Goal: Transaction & Acquisition: Obtain resource

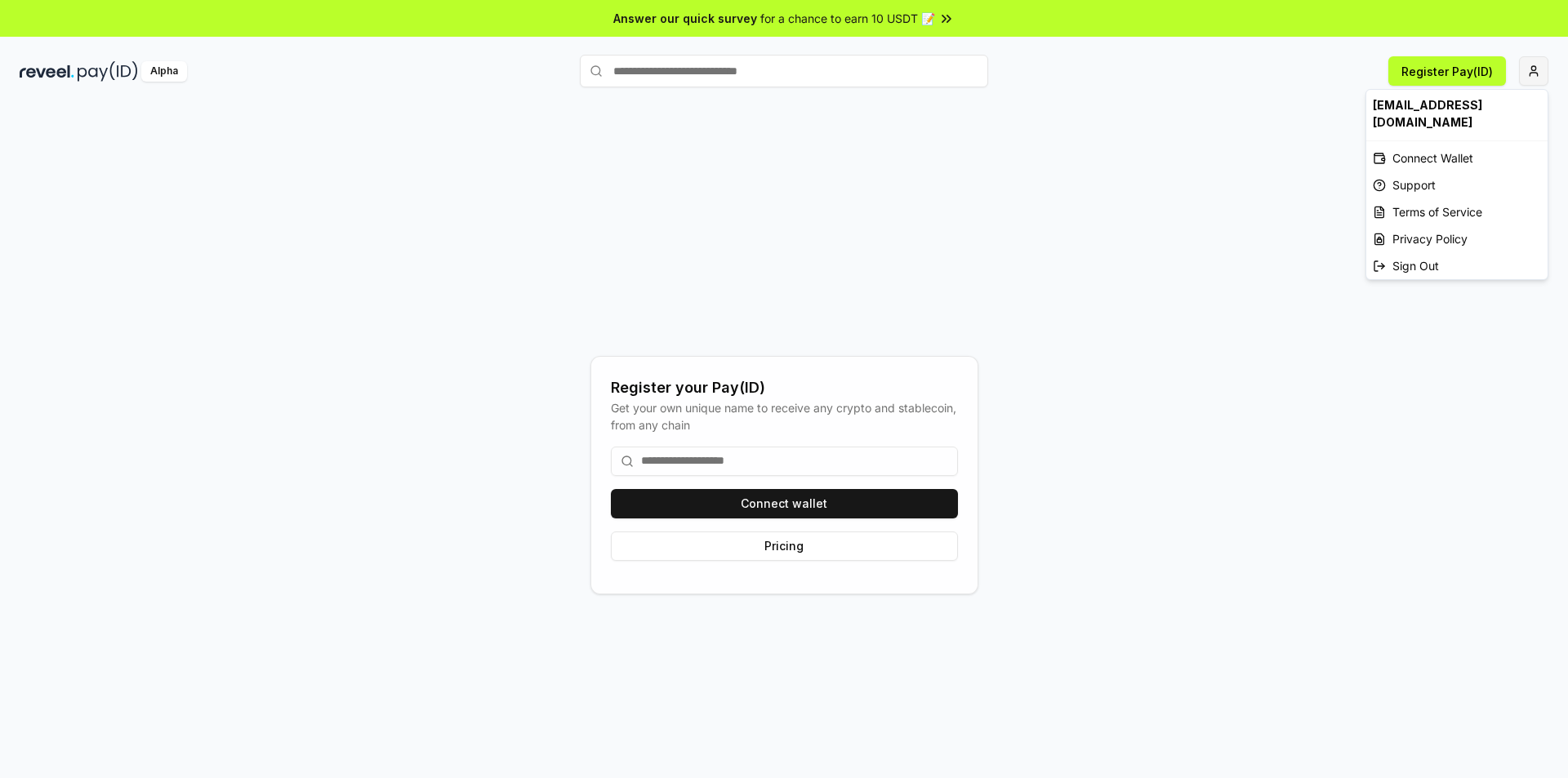
click at [1530, 70] on html "Answer our quick survey for a chance to earn 10 USDT 📝 Alpha Register Pay(ID) R…" at bounding box center [784, 389] width 1568 height 778
click at [1405, 145] on div "Connect Wallet" at bounding box center [1457, 158] width 181 height 27
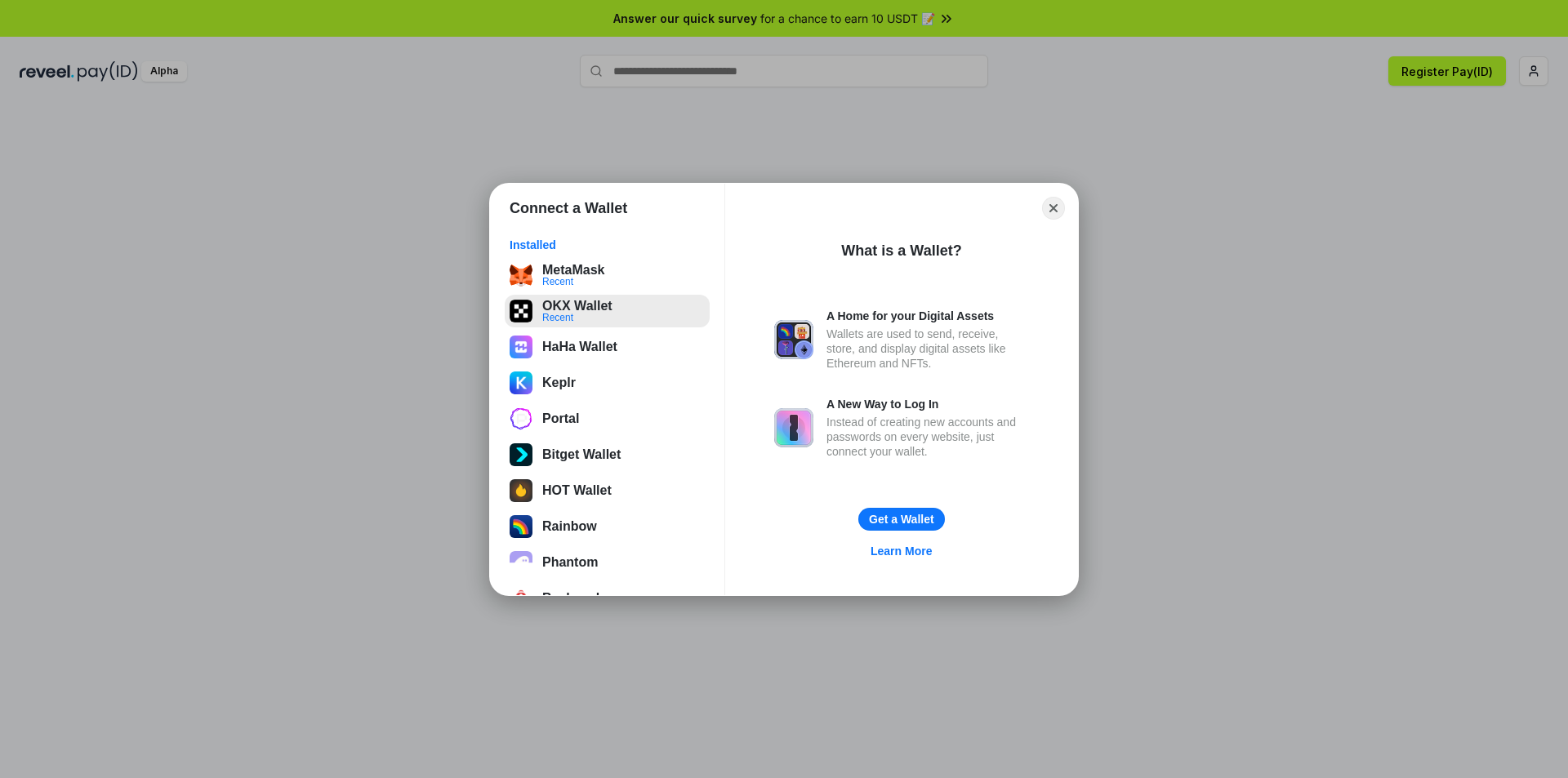
click at [573, 314] on button "OKX Wallet Recent" at bounding box center [607, 311] width 205 height 33
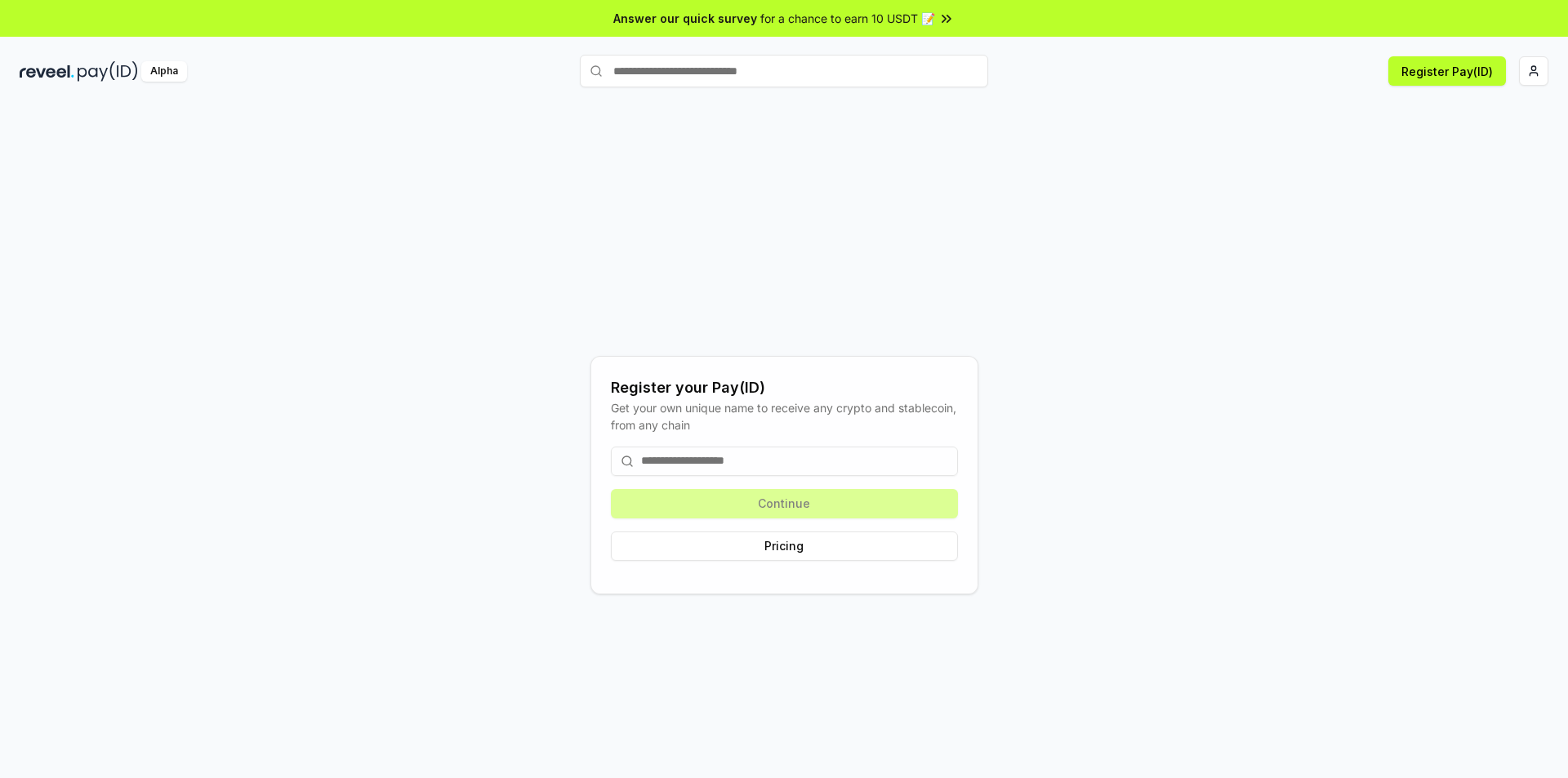
click at [73, 80] on img at bounding box center [47, 71] width 55 height 20
click at [1534, 71] on html "Answer our quick survey for a chance to earn 10 USDT 📝 Alpha Register Pay(ID) R…" at bounding box center [784, 389] width 1568 height 778
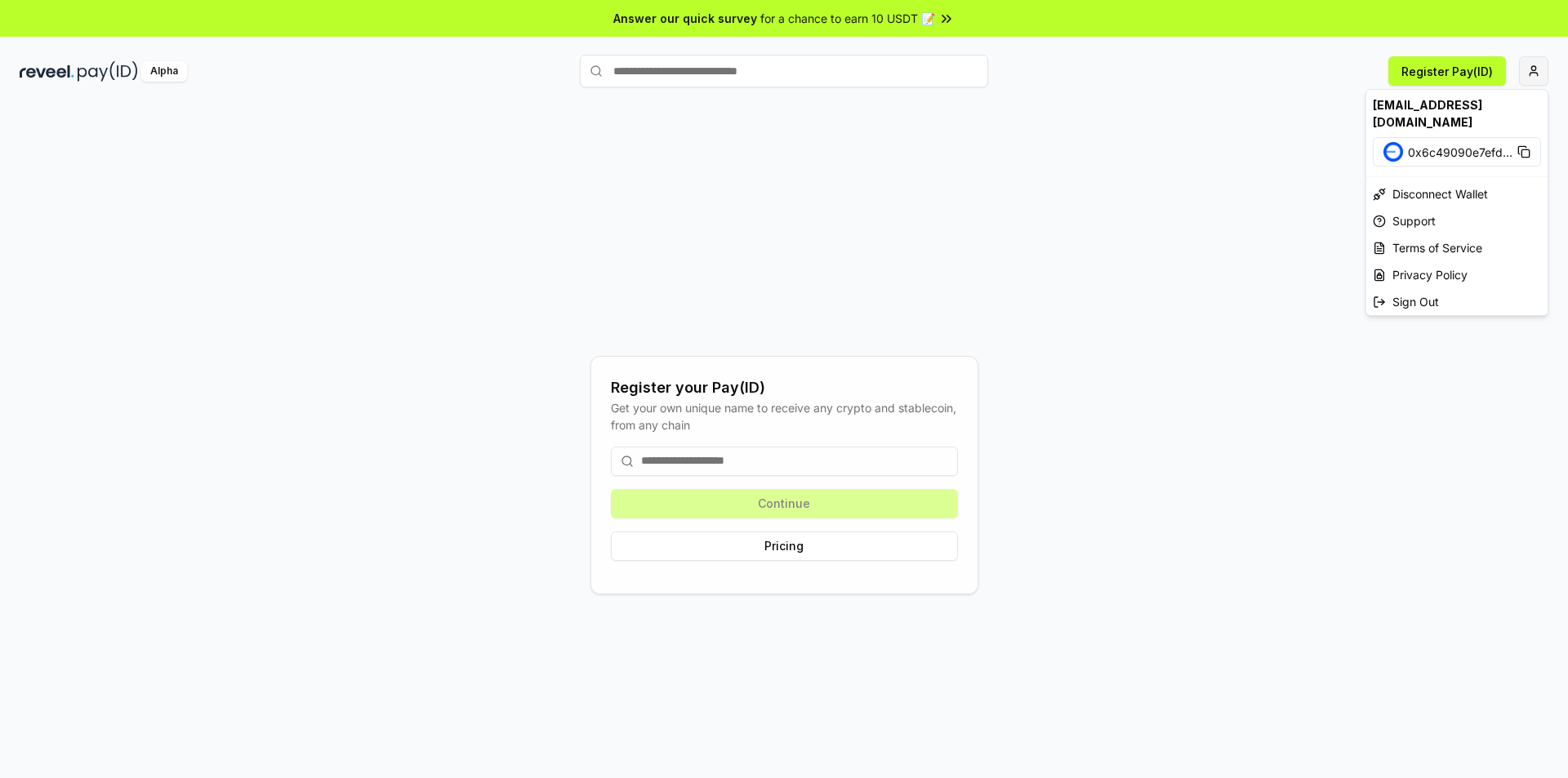
click at [1526, 69] on html "Answer our quick survey for a chance to earn 10 USDT 📝 Alpha Register Pay(ID) R…" at bounding box center [784, 389] width 1568 height 778
click at [156, 366] on html "Answer our quick survey for a chance to earn 10 USDT 📝 Alpha Register Pay(ID) R…" at bounding box center [784, 389] width 1568 height 778
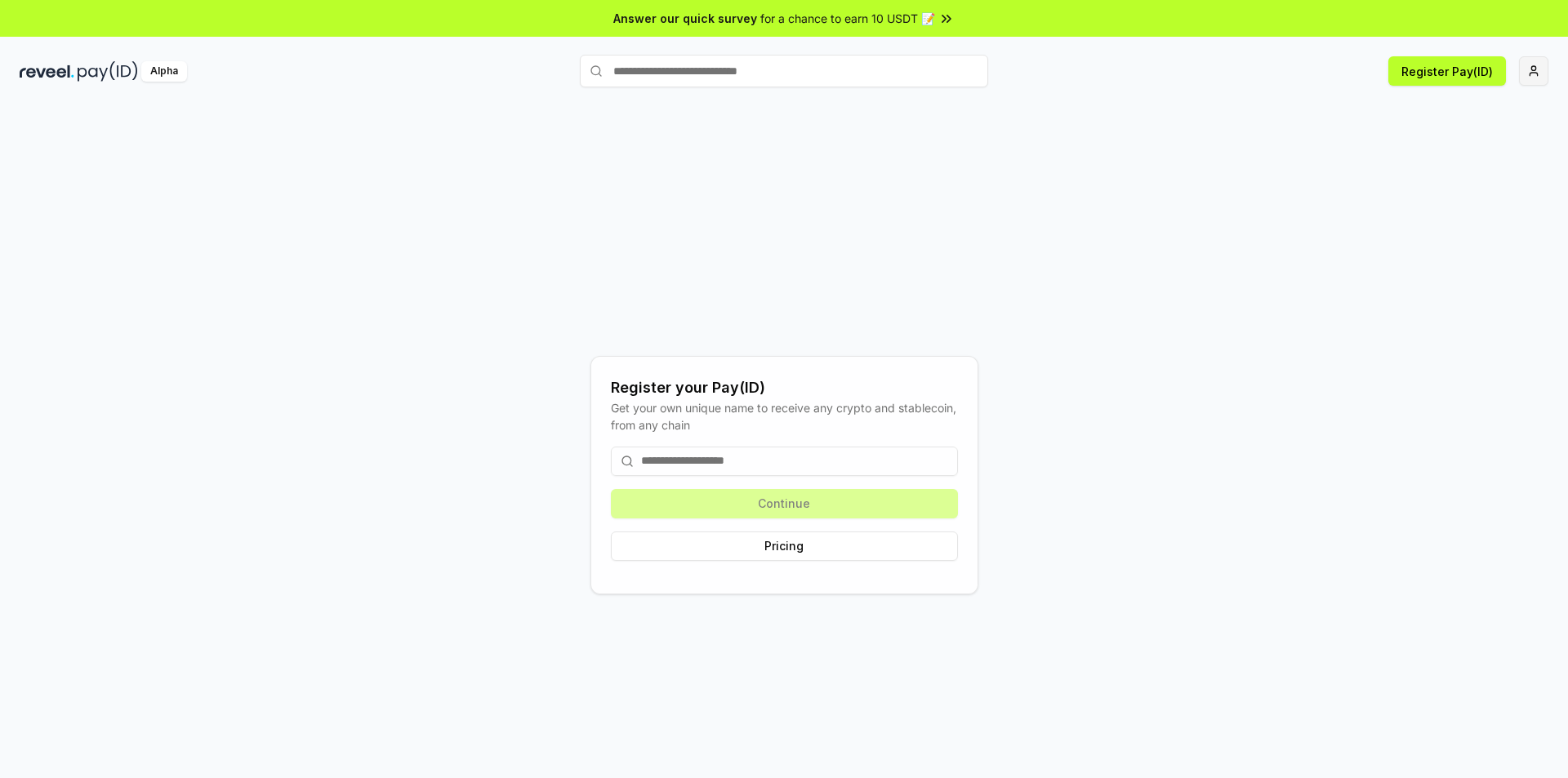
click at [1535, 74] on html "Answer our quick survey for a chance to earn 10 USDT 📝 Alpha Register Pay(ID) R…" at bounding box center [784, 389] width 1568 height 778
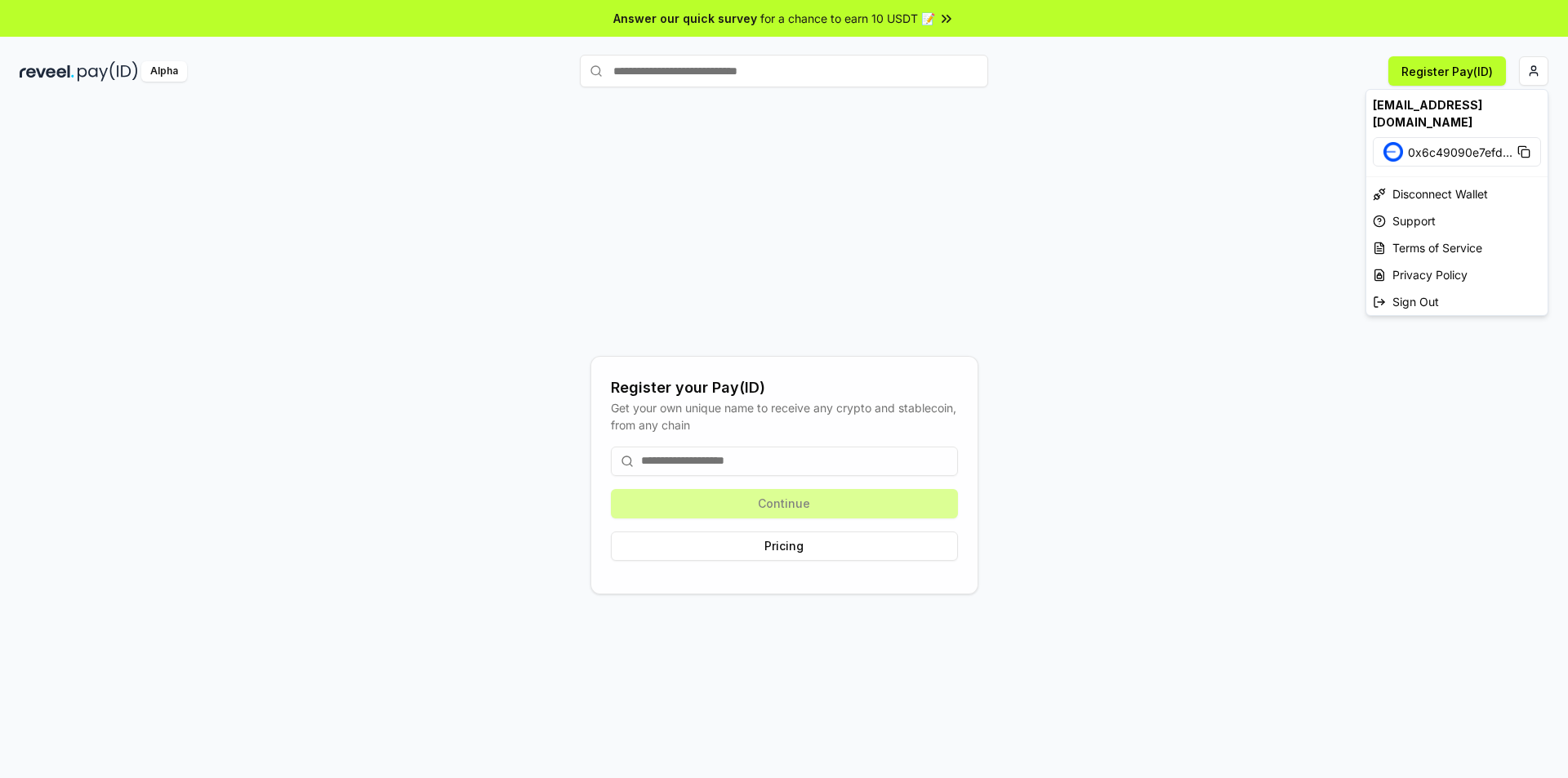
click at [1192, 204] on html "Answer our quick survey for a chance to earn 10 USDT 📝 Alpha Register Pay(ID) R…" at bounding box center [784, 389] width 1568 height 778
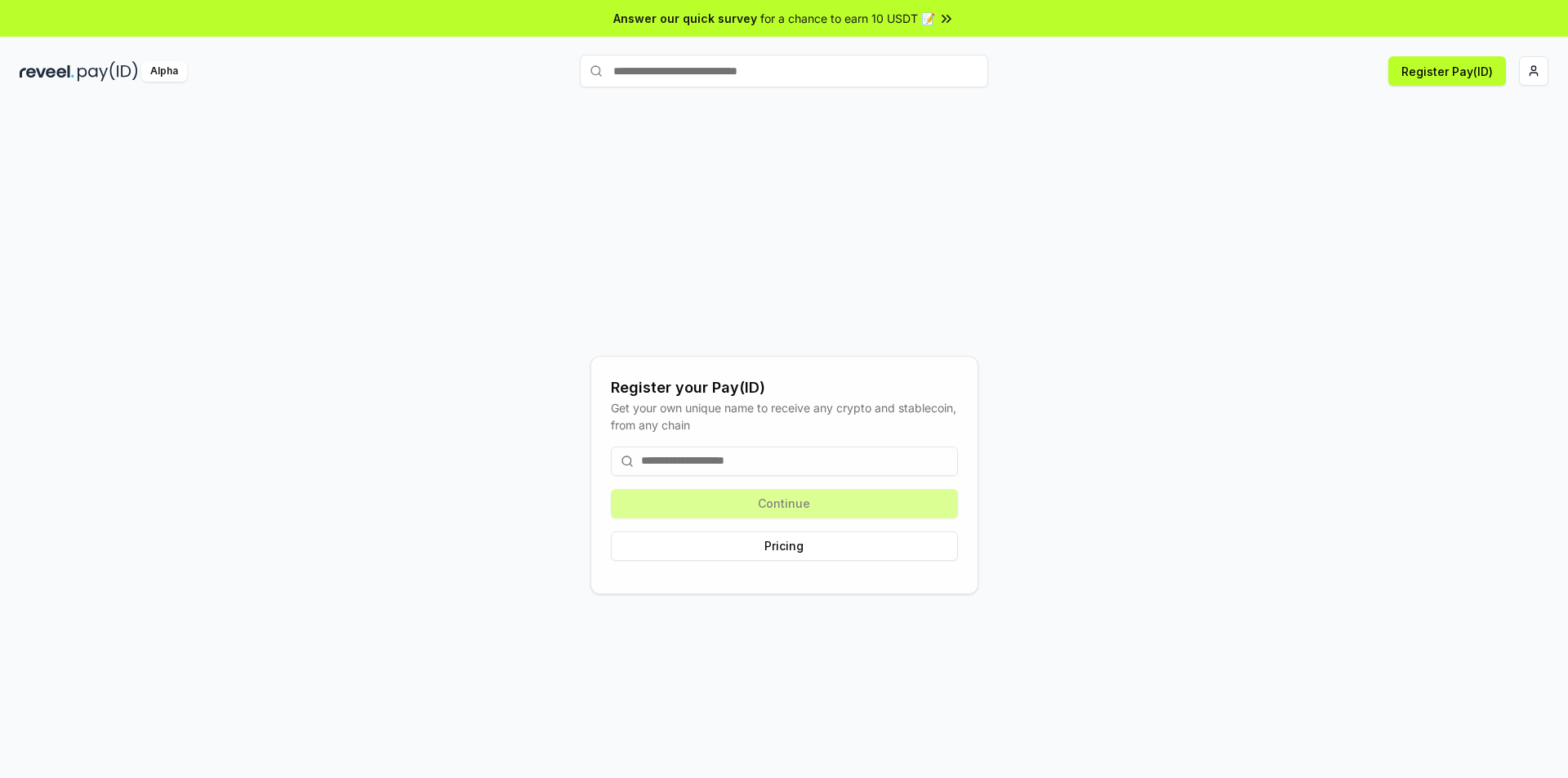
click at [724, 454] on input at bounding box center [784, 461] width 347 height 29
click at [729, 457] on input at bounding box center [784, 461] width 347 height 29
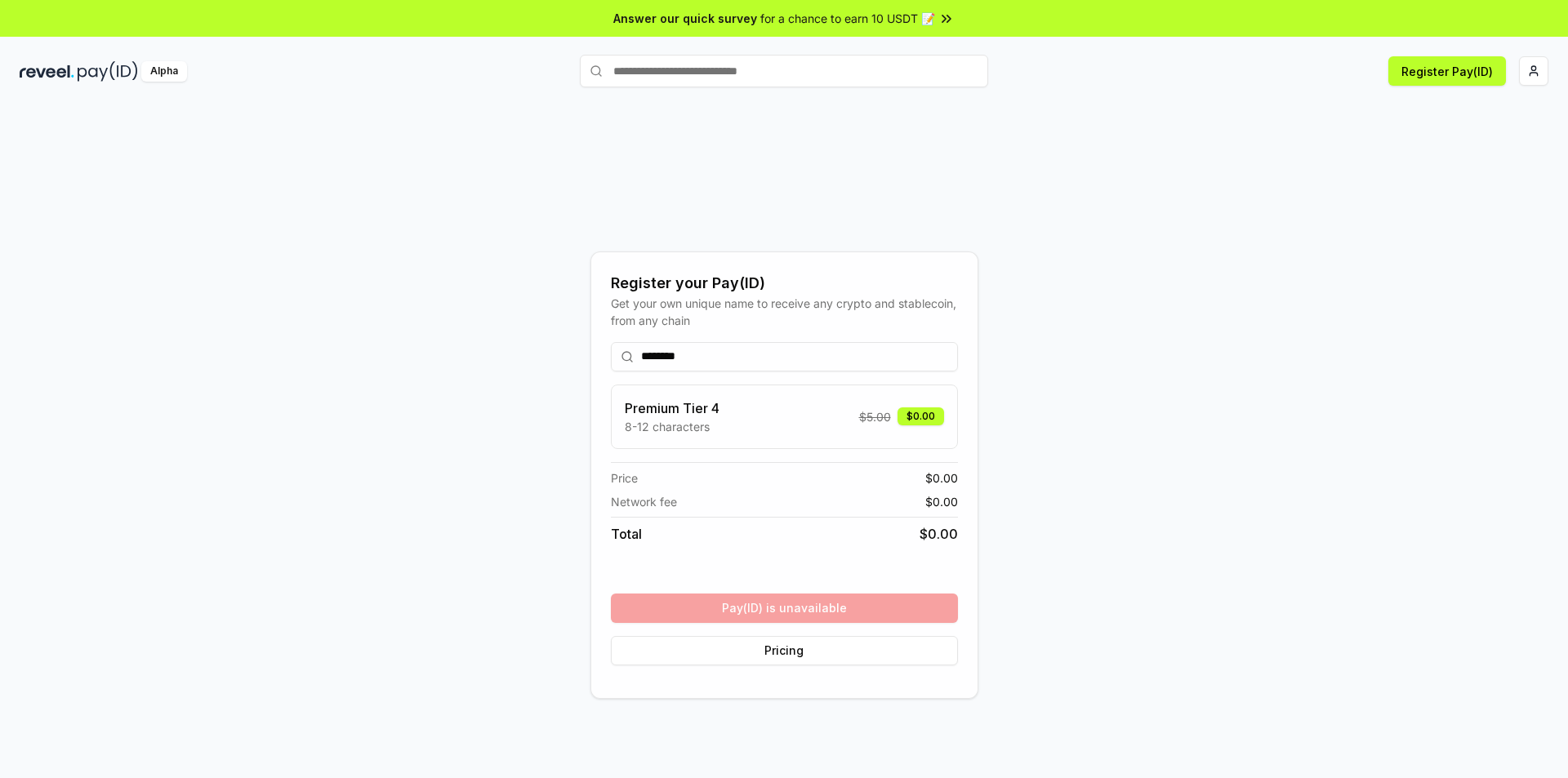
click at [719, 363] on input "********" at bounding box center [784, 356] width 347 height 29
type input "*********"
click at [791, 601] on button "Register" at bounding box center [784, 608] width 347 height 29
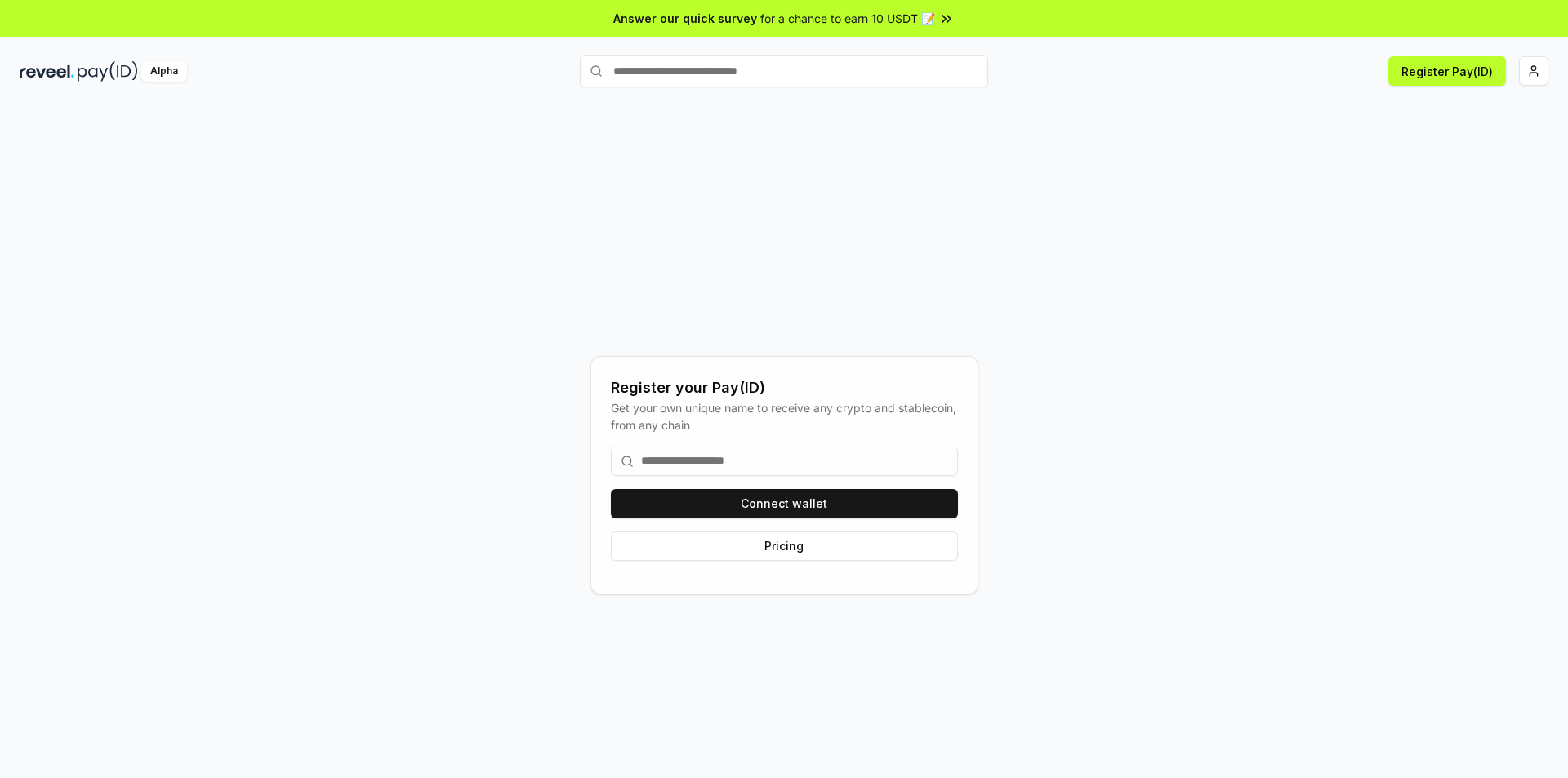
click at [82, 81] on img at bounding box center [108, 71] width 60 height 20
click at [866, 16] on span "for a chance to earn 10 USDT 📝" at bounding box center [848, 18] width 175 height 17
click at [1528, 79] on html "Answer our quick survey for a chance to earn 10 USDT 📝 Alpha Register Pay(ID) R…" at bounding box center [784, 389] width 1568 height 778
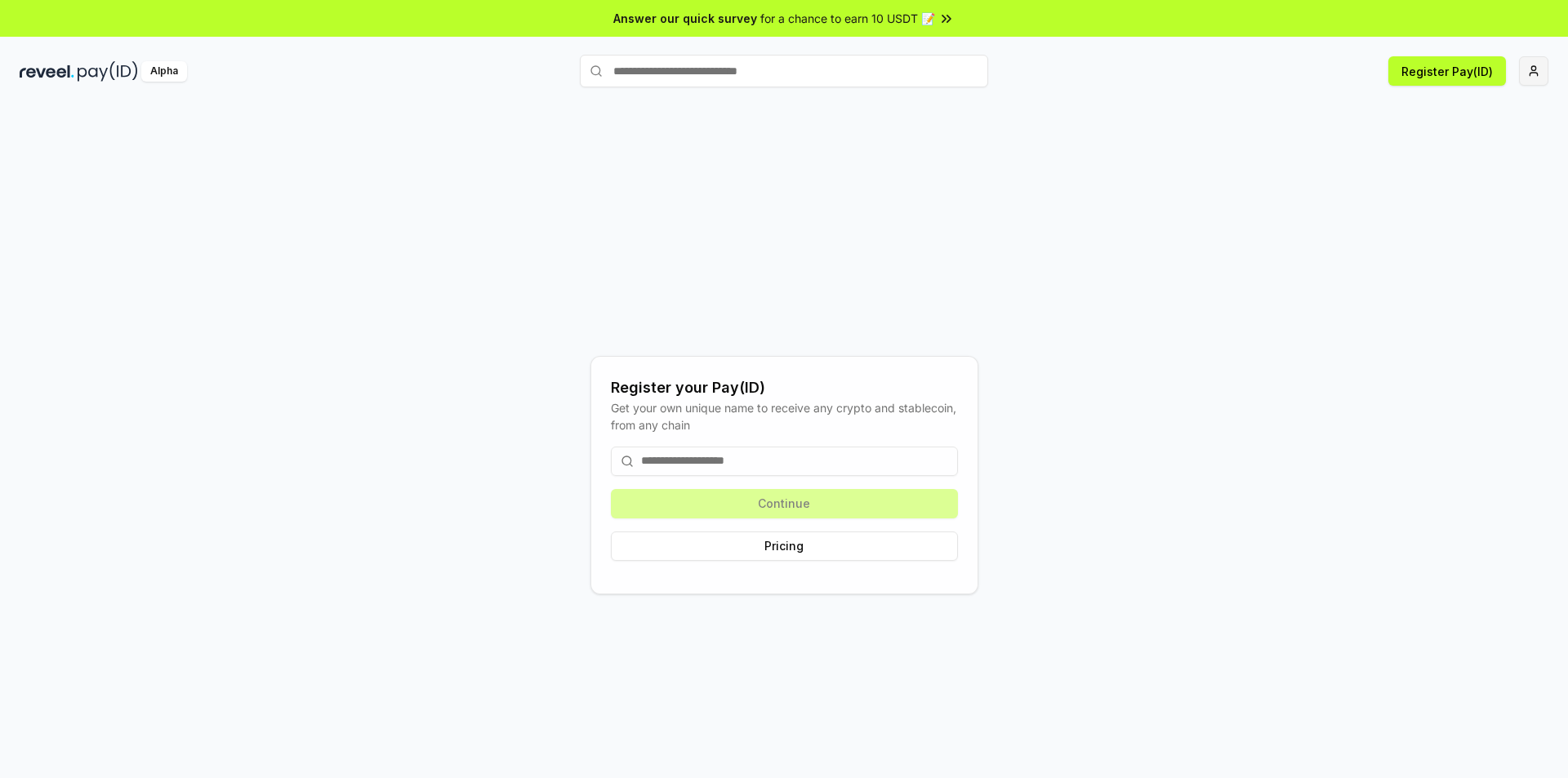
click at [1526, 79] on html "Answer our quick survey for a chance to earn 10 USDT 📝 Alpha Register Pay(ID) R…" at bounding box center [784, 389] width 1568 height 778
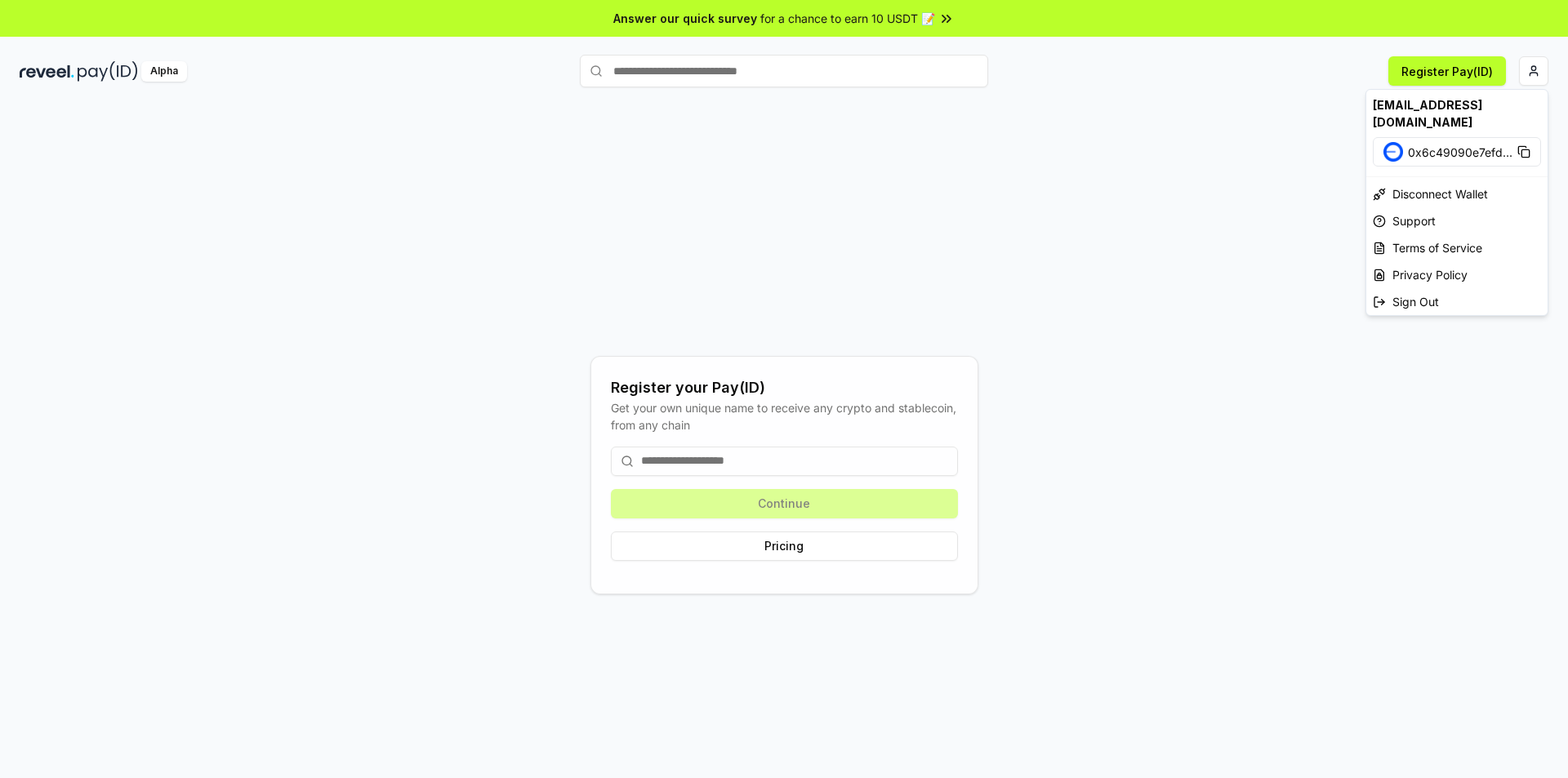
click at [1095, 271] on html "Answer our quick survey for a chance to earn 10 USDT 📝 Alpha Register Pay(ID) R…" at bounding box center [784, 389] width 1568 height 778
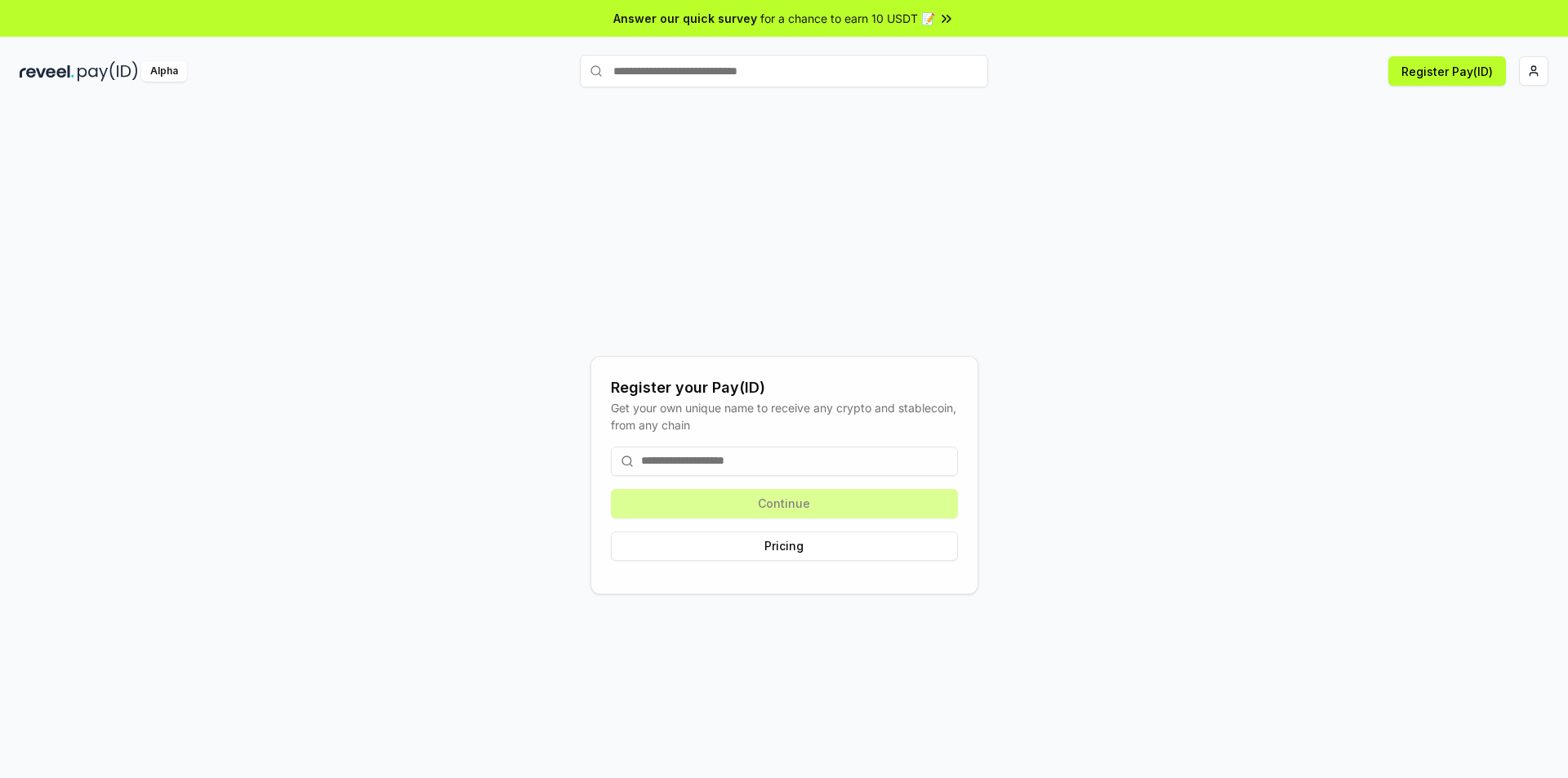
click at [42, 446] on div "Register your Pay(ID) Get your own unique name to receive any crypto and stable…" at bounding box center [784, 474] width 1529 height 699
